Goal: Complete application form

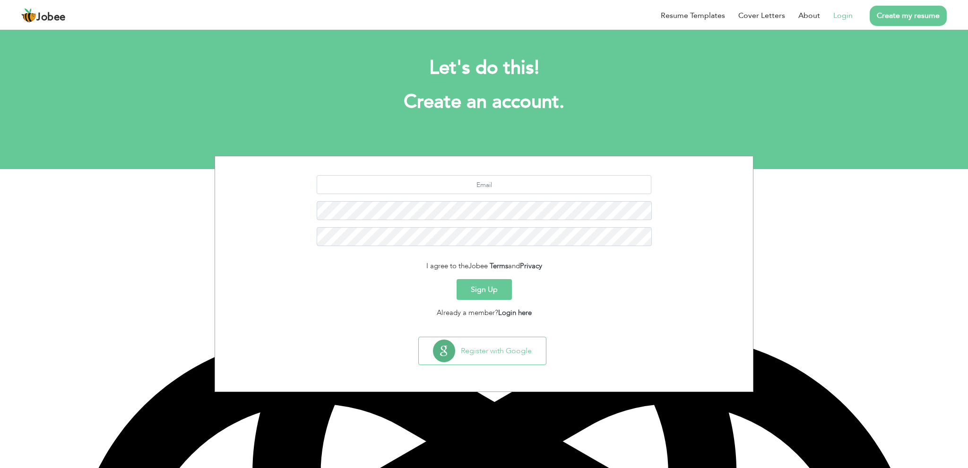
click at [846, 14] on link "Login" at bounding box center [842, 15] width 19 height 11
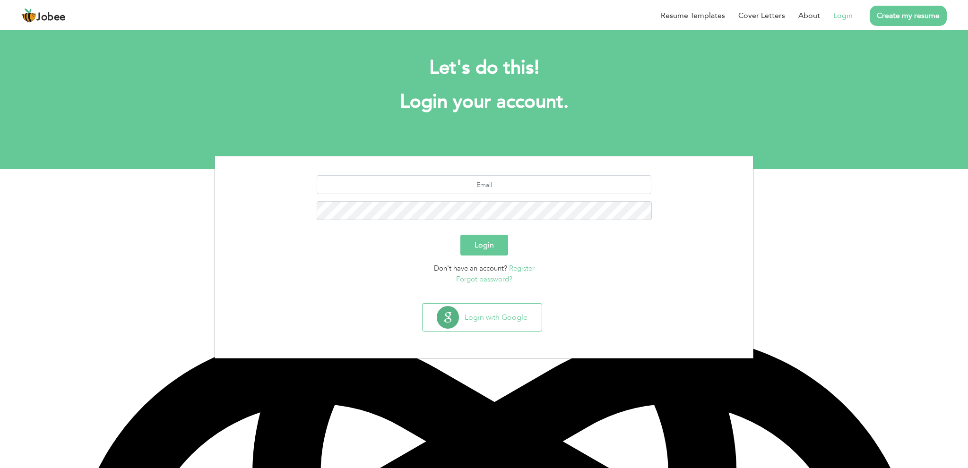
click at [492, 243] on button "Login" at bounding box center [484, 245] width 48 height 21
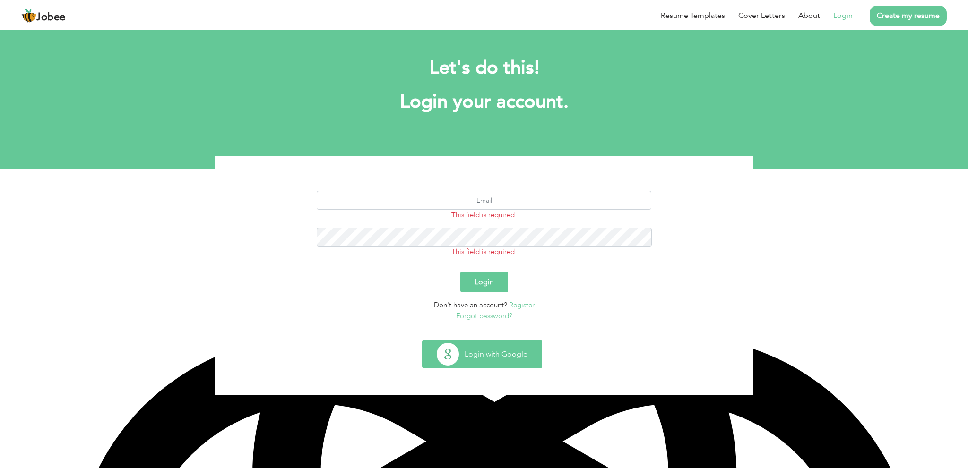
click at [480, 356] on button "Login with Google" at bounding box center [481, 354] width 119 height 27
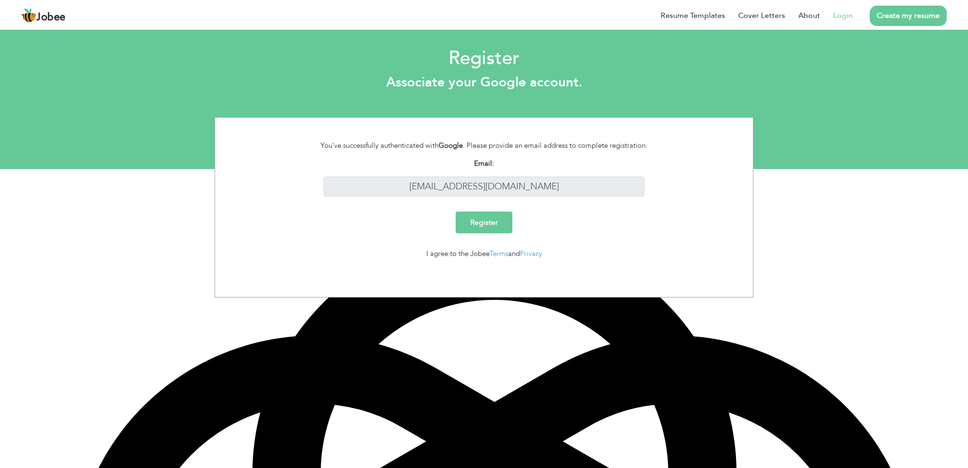
click at [495, 221] on input "Register" at bounding box center [484, 223] width 57 height 22
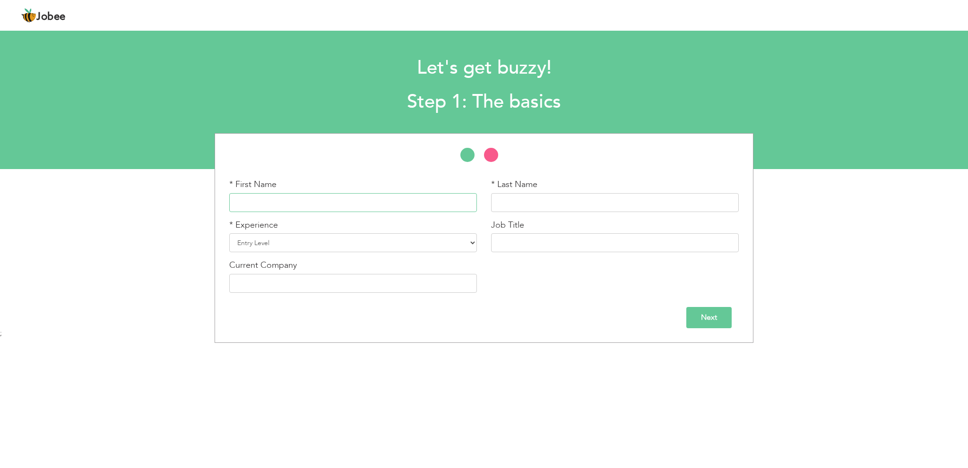
click at [303, 204] on input "text" at bounding box center [353, 202] width 248 height 19
type input "Muhammad"
type input "Ali"
type input "[PERSON_NAME] Country Club"
click at [309, 241] on select "Entry Level Less than 1 Year 1 Year 2 Years 3 Years 4 Years 5 Years 6 Years 7 Y…" at bounding box center [353, 242] width 248 height 19
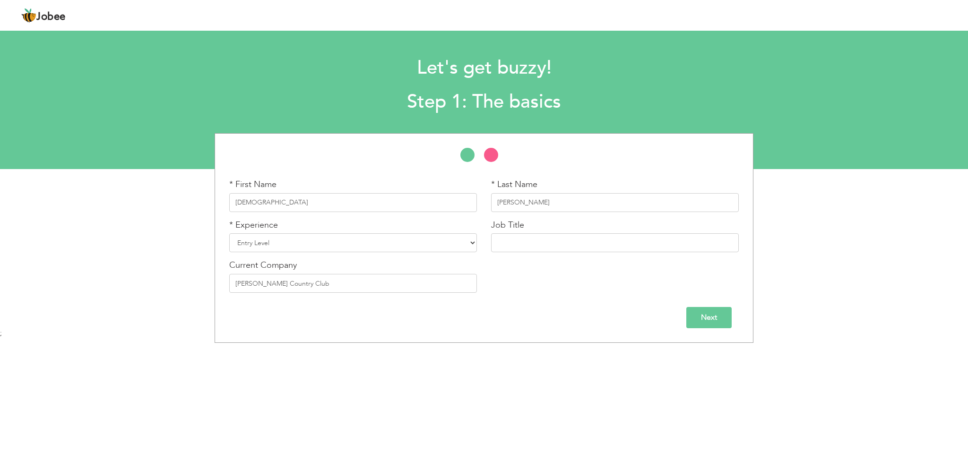
click at [715, 320] on input "Next" at bounding box center [708, 317] width 45 height 21
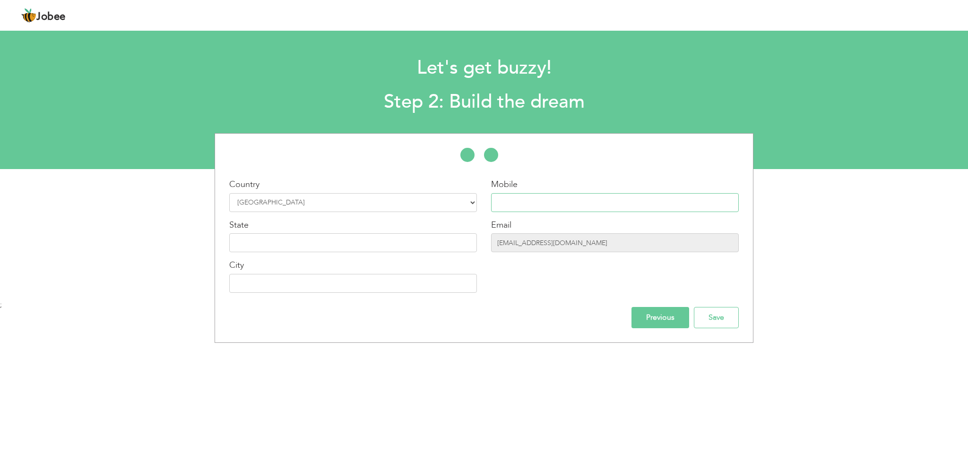
click at [553, 199] on input "text" at bounding box center [615, 202] width 248 height 19
type input "03012303333"
type input "Punjab"
type input "[GEOGRAPHIC_DATA]"
click at [707, 321] on input "Save" at bounding box center [716, 317] width 45 height 21
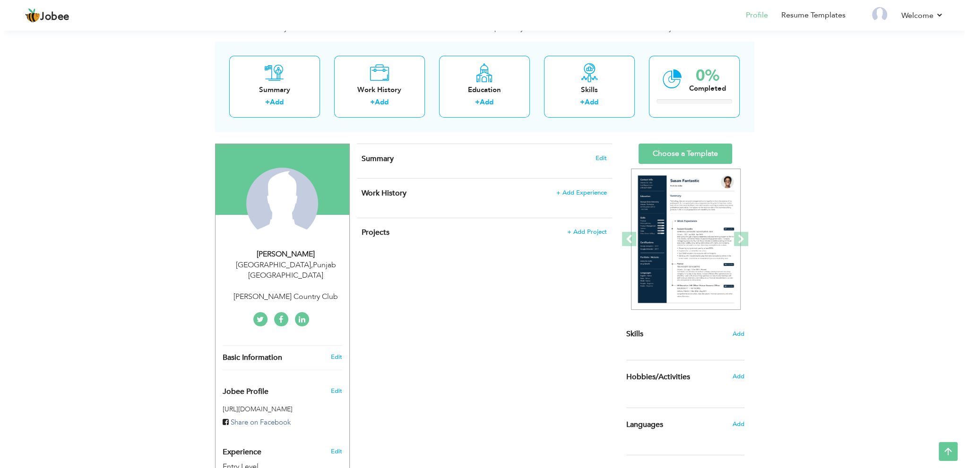
scroll to position [30, 0]
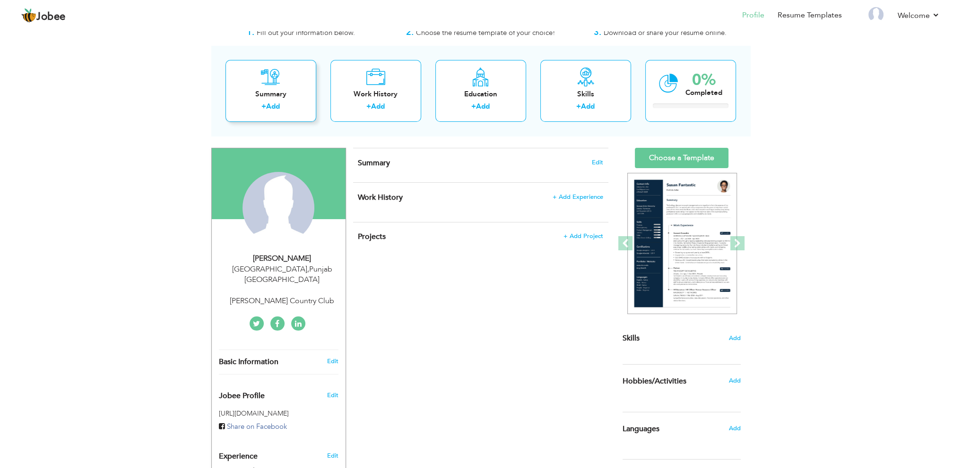
click at [270, 89] on div "Summary" at bounding box center [271, 94] width 76 height 10
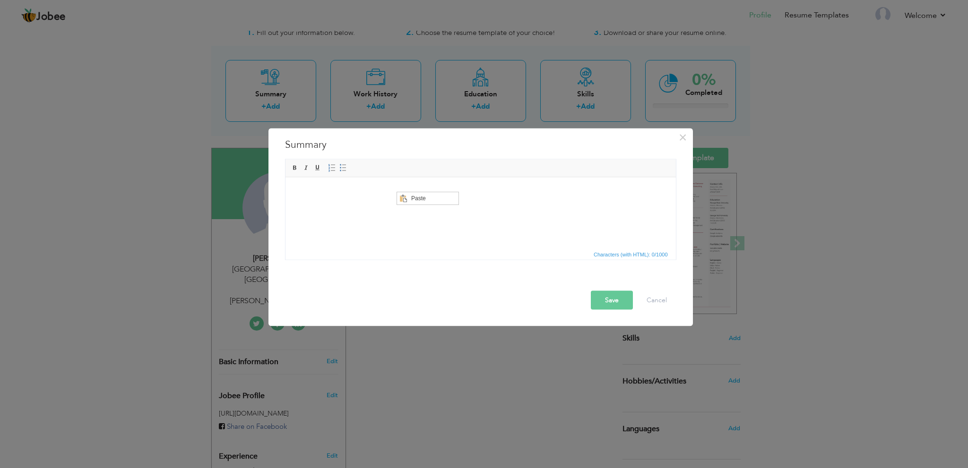
scroll to position [0, 0]
click at [410, 199] on span "Paste" at bounding box center [433, 197] width 49 height 11
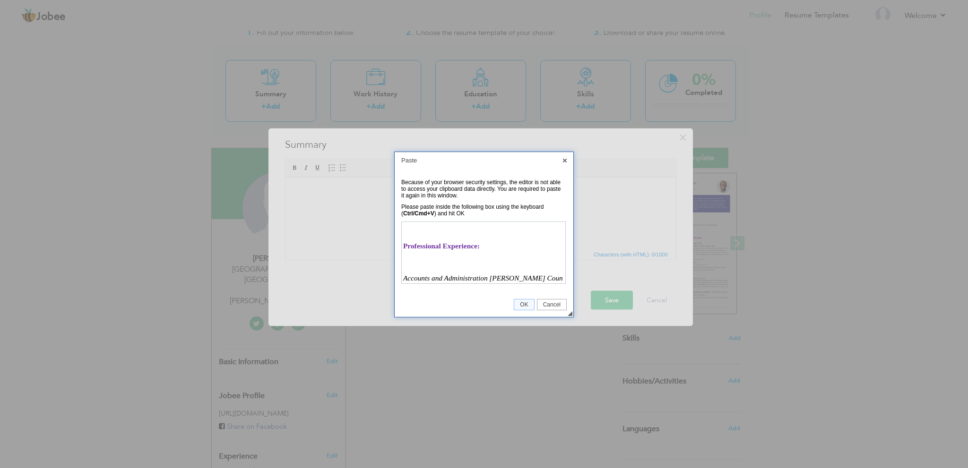
scroll to position [301, 0]
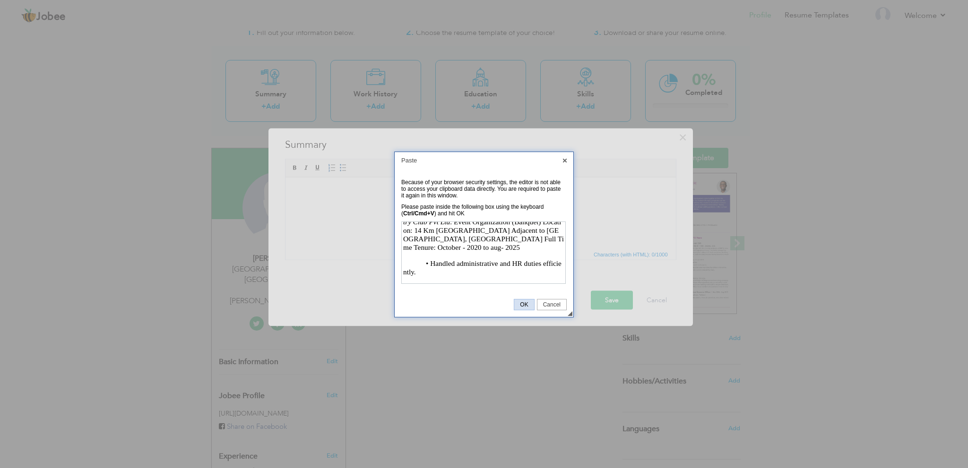
click at [526, 303] on span "OK" at bounding box center [523, 305] width 19 height 7
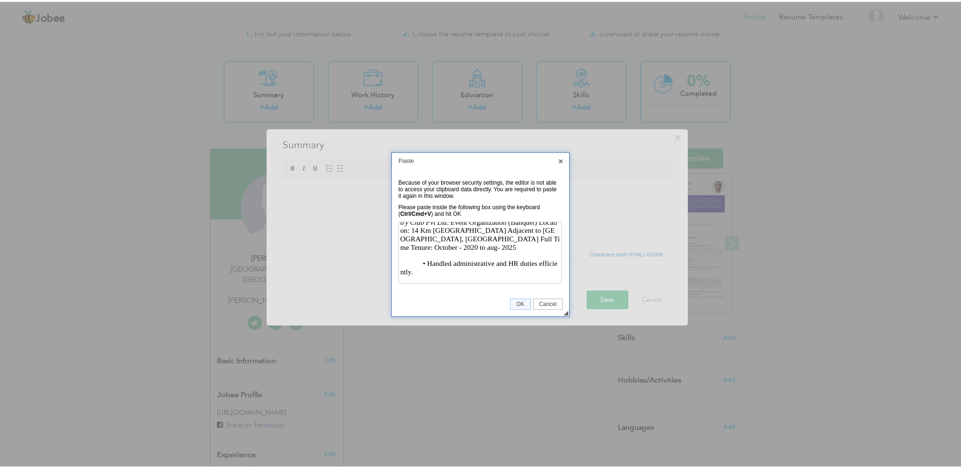
scroll to position [0, 0]
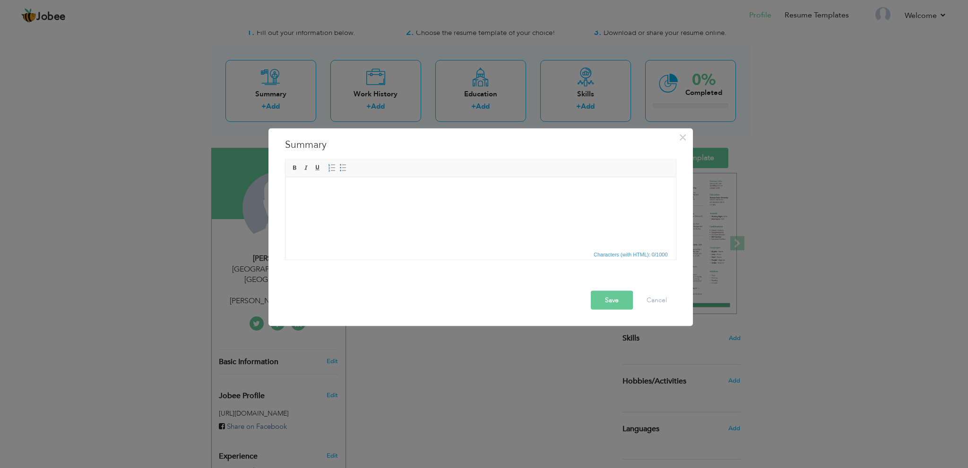
click at [606, 298] on button "Save" at bounding box center [612, 300] width 42 height 19
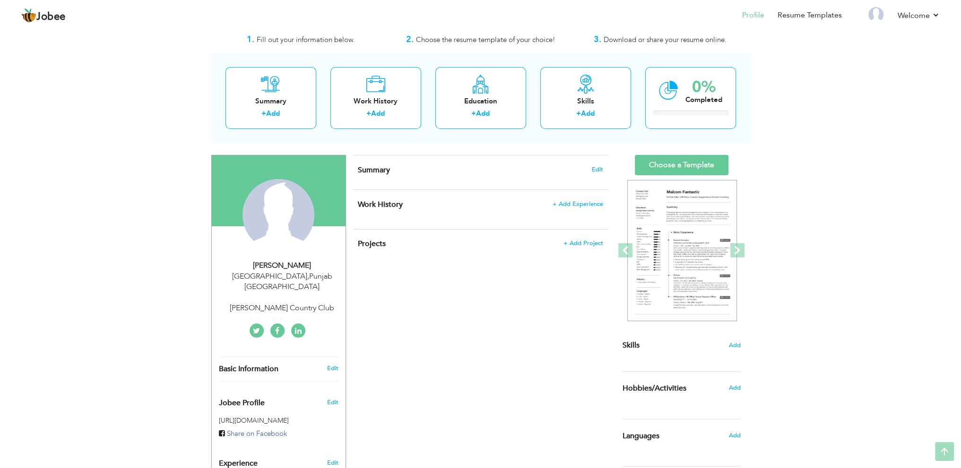
scroll to position [15, 0]
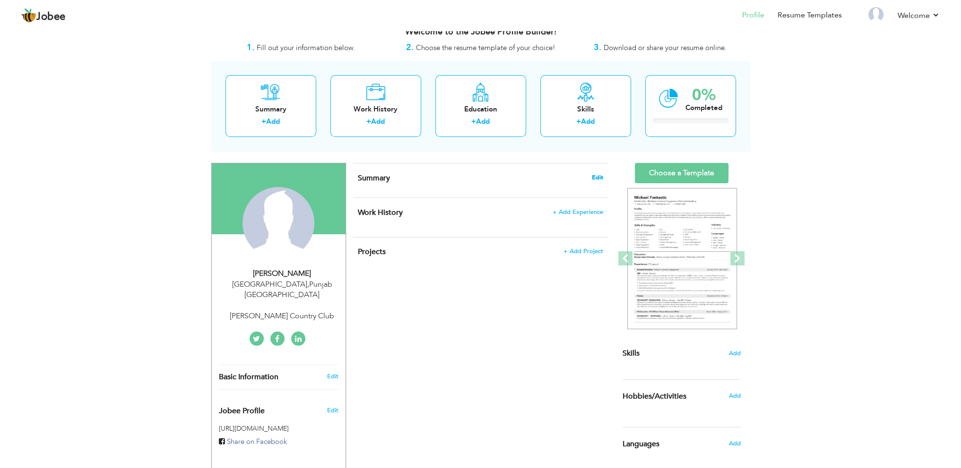
click at [601, 178] on span "Edit" at bounding box center [597, 177] width 11 height 7
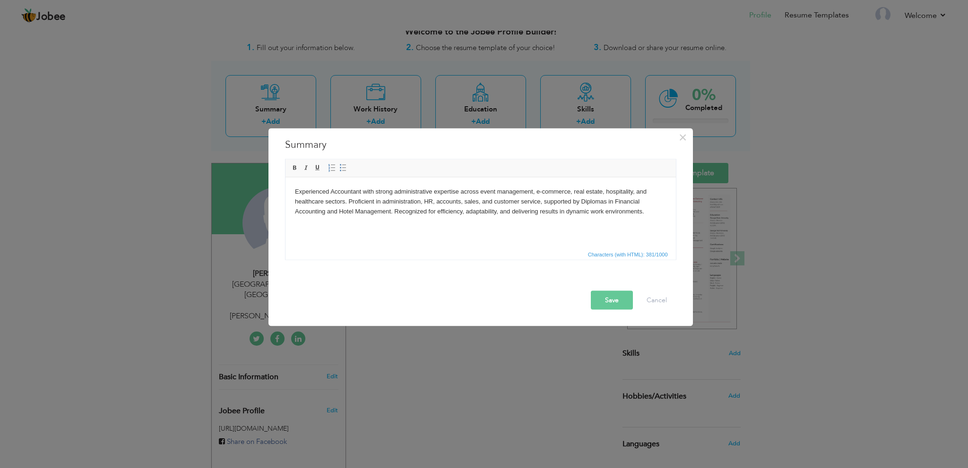
click at [602, 302] on button "Save" at bounding box center [612, 300] width 42 height 19
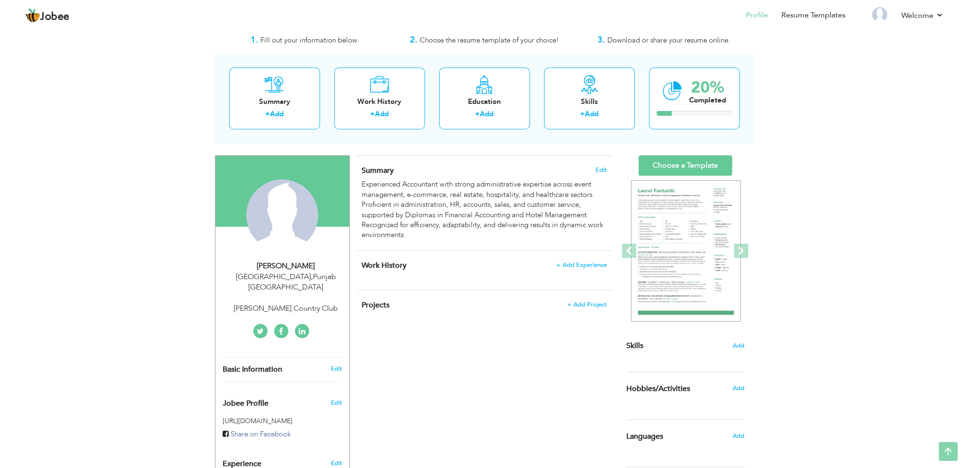
scroll to position [0, 0]
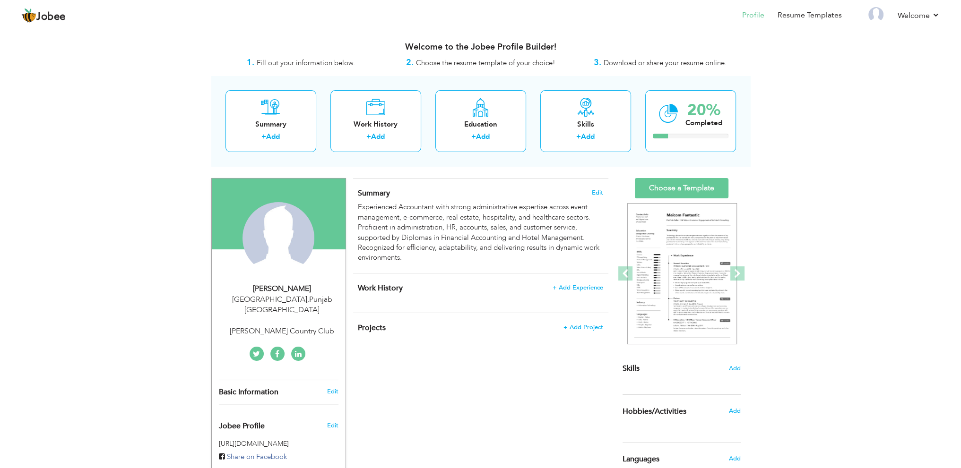
click at [474, 302] on div "Work History + Add Experience × Work History * Job Title Company Duration" at bounding box center [480, 293] width 255 height 39
click at [560, 289] on span "+ Add Experience" at bounding box center [577, 287] width 51 height 7
